Goal: Find specific page/section: Find specific page/section

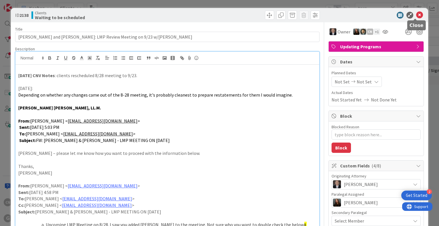
click at [417, 14] on icon at bounding box center [419, 15] width 7 height 7
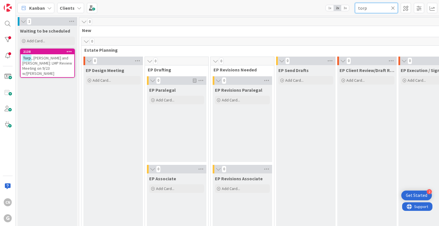
drag, startPoint x: 372, startPoint y: 8, endPoint x: 329, endPoint y: 19, distance: 44.7
click at [329, 19] on div "Kanban Clients 1x 2x 3x torp 1 Waiting to be scheduled Add Card... 2138 [PERSON…" at bounding box center [228, 113] width 424 height 226
type input "[PERSON_NAME]"
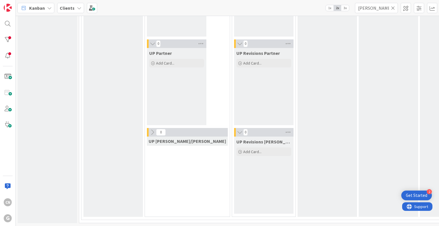
scroll to position [1018, 0]
click at [333, 128] on div "UP Send Drafts Add Card..." at bounding box center [327, 34] width 59 height 366
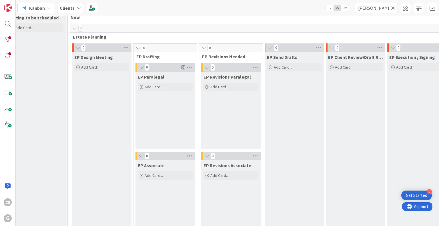
scroll to position [0, 11]
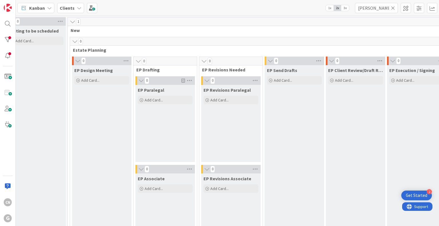
click at [392, 10] on icon at bounding box center [393, 7] width 4 height 5
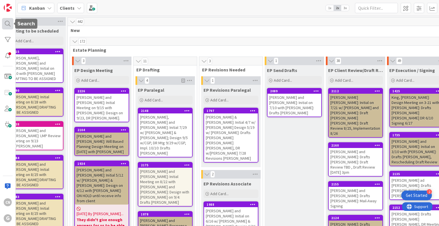
click at [4, 24] on div at bounding box center [7, 23] width 11 height 11
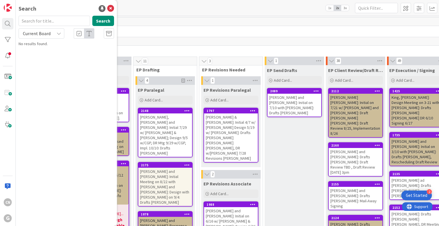
click at [45, 21] on input "text" at bounding box center [55, 21] width 72 height 10
type input "[PERSON_NAME]"
click at [104, 20] on button "Search" at bounding box center [103, 21] width 22 height 10
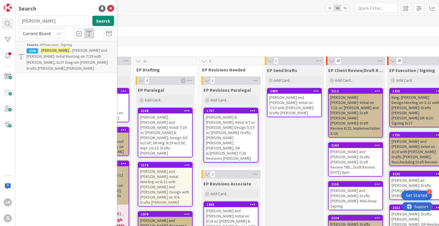
click at [66, 58] on span ", [PERSON_NAME] and [PERSON_NAME]: Initial Meeting on 7/29 with [PERSON_NAME]; …" at bounding box center [68, 59] width 82 height 23
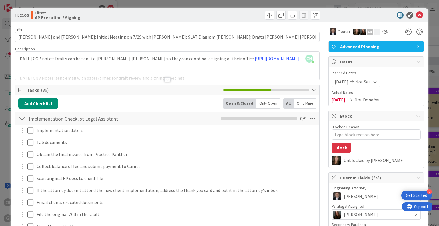
click at [131, 71] on div at bounding box center [167, 72] width 304 height 15
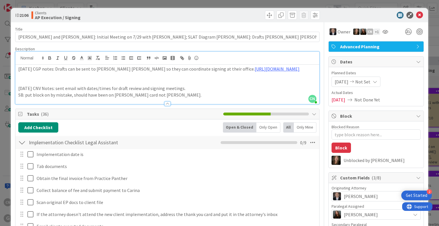
click at [34, 80] on p at bounding box center [167, 82] width 298 height 7
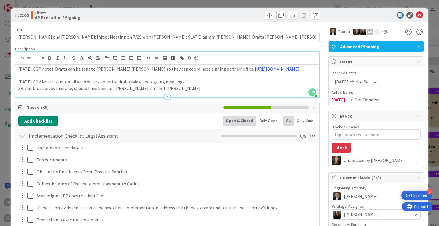
click at [18, 70] on p "[DATE] CGP notes: Drafts can be sent to [PERSON_NAME] [PERSON_NAME] so they can…" at bounding box center [167, 69] width 298 height 7
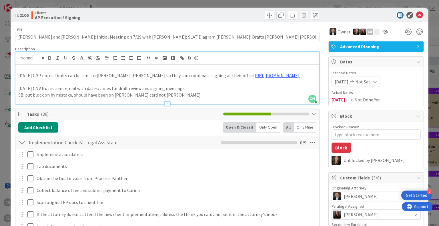
click at [21, 67] on p at bounding box center [167, 69] width 298 height 7
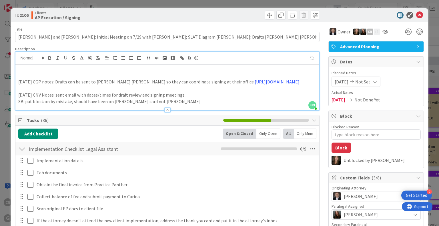
type textarea "x"
click at [23, 75] on p at bounding box center [167, 75] width 298 height 7
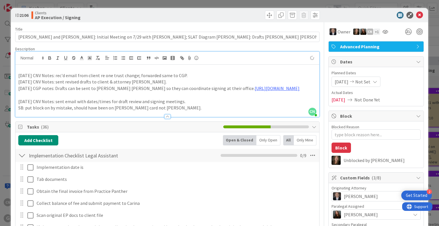
type textarea "x"
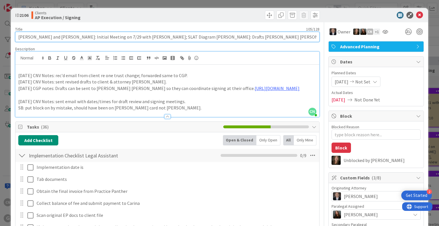
click at [237, 40] on input "[PERSON_NAME] and [PERSON_NAME]: Initial Meeting on 7/29 with [PERSON_NAME]; SL…" at bounding box center [167, 37] width 304 height 10
type input "[PERSON_NAME] and [PERSON_NAME]: Initial Meeting on 7/29 with [PERSON_NAME]; SL…"
type textarea "x"
type input "[PERSON_NAME] and [PERSON_NAME]: Initial Meeting on 7/29 with [PERSON_NAME]; SL…"
type textarea "x"
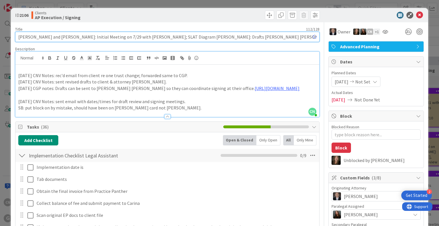
type input "[PERSON_NAME] and [PERSON_NAME]: Initial Meeting on 7/29 with [PERSON_NAME]; SL…"
type textarea "x"
type input "[PERSON_NAME] and [PERSON_NAME]: Initial Meeting on 7/29 with [PERSON_NAME]; SL…"
type textarea "x"
type input "[PERSON_NAME] and [PERSON_NAME]: Initial Meeting on 7/29 with [PERSON_NAME]; SL…"
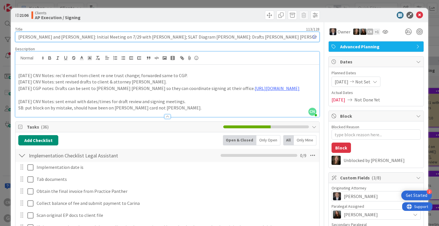
type textarea "x"
type input "[PERSON_NAME] and [PERSON_NAME]: Initial Meeting on 7/29 with [PERSON_NAME]; SL…"
type textarea "x"
type input "[PERSON_NAME] and [PERSON_NAME]: Initial Meeting on 7/29 with [PERSON_NAME]; SL…"
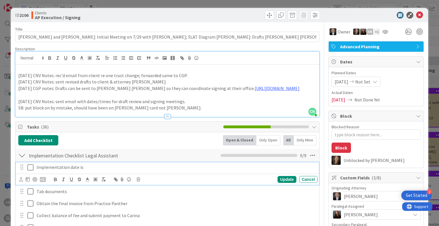
click at [88, 169] on p "Implementation date is" at bounding box center [176, 167] width 279 height 7
click at [290, 86] on p "[DATE] CGP notes: Drafts can be sent to [PERSON_NAME] [PERSON_NAME] so they can…" at bounding box center [167, 88] width 298 height 7
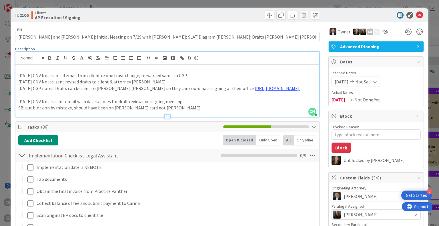
type textarea "x"
click at [416, 15] on icon at bounding box center [419, 15] width 7 height 7
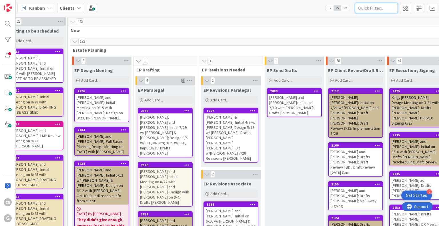
click at [373, 8] on input "text" at bounding box center [376, 8] width 43 height 10
